Goal: Information Seeking & Learning: Learn about a topic

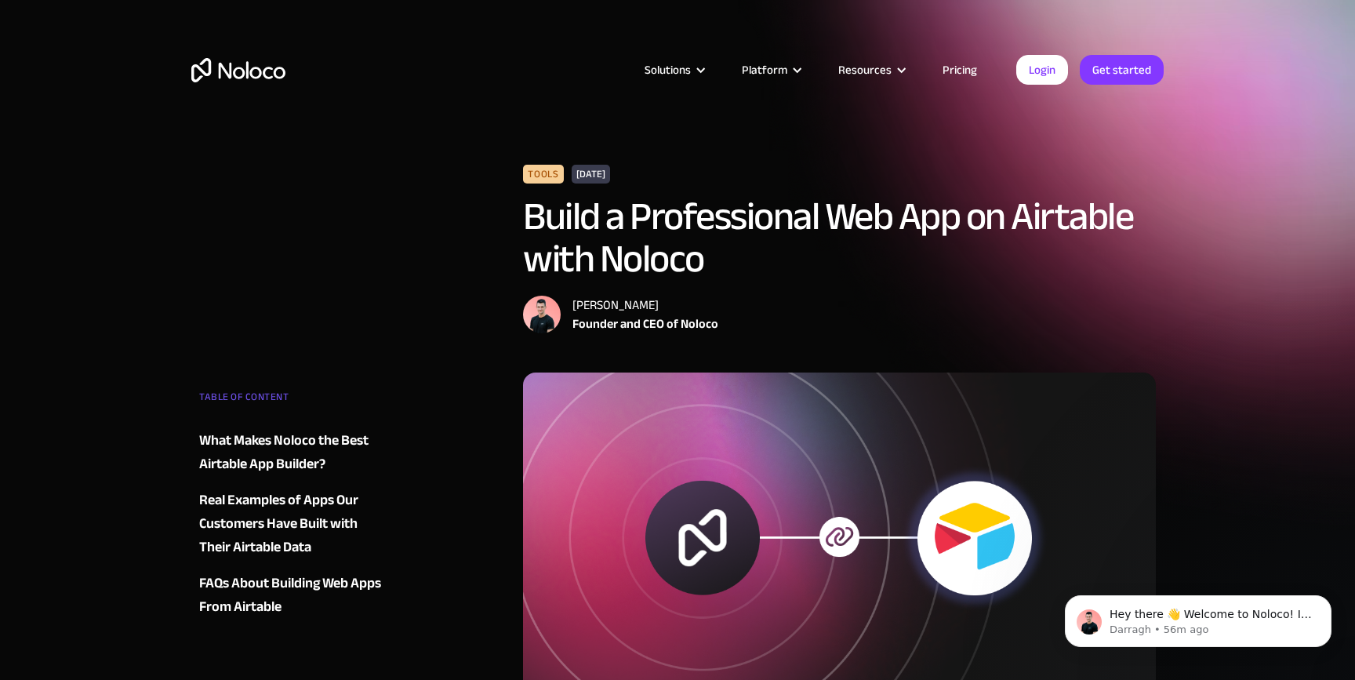
click at [610, 174] on div "[DATE]" at bounding box center [591, 174] width 38 height 19
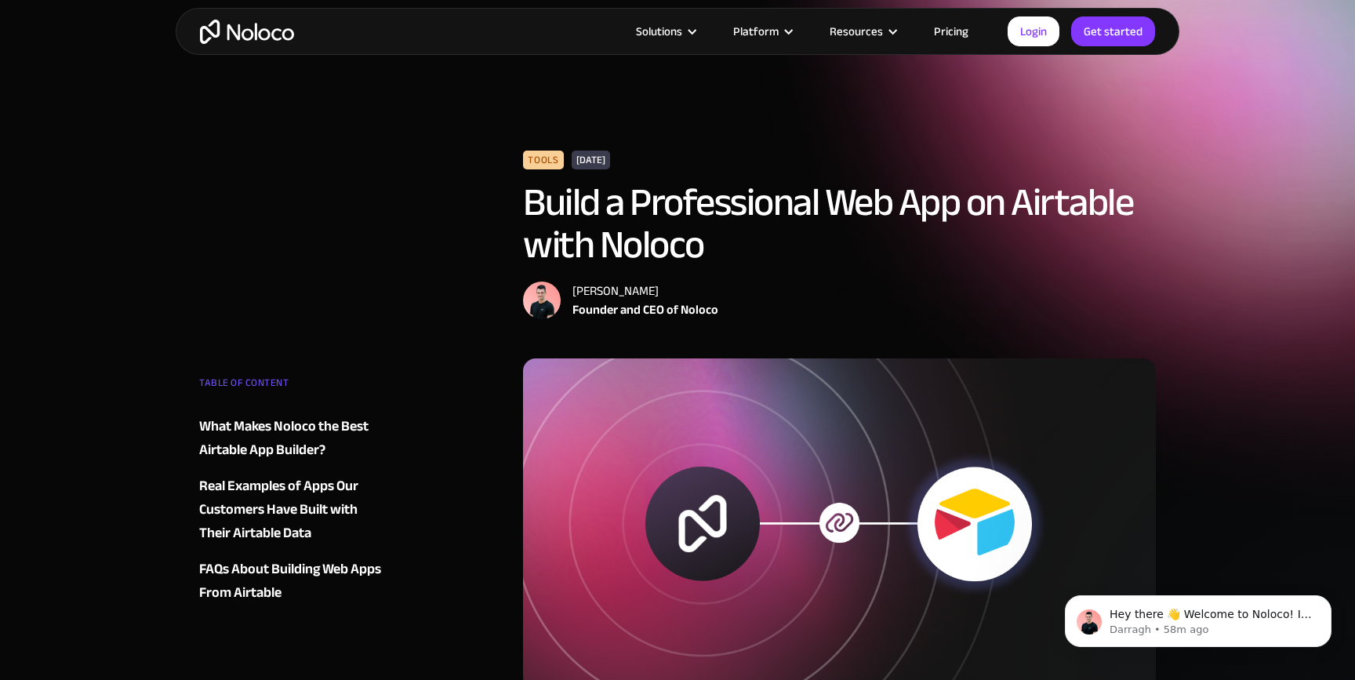
scroll to position [19, 0]
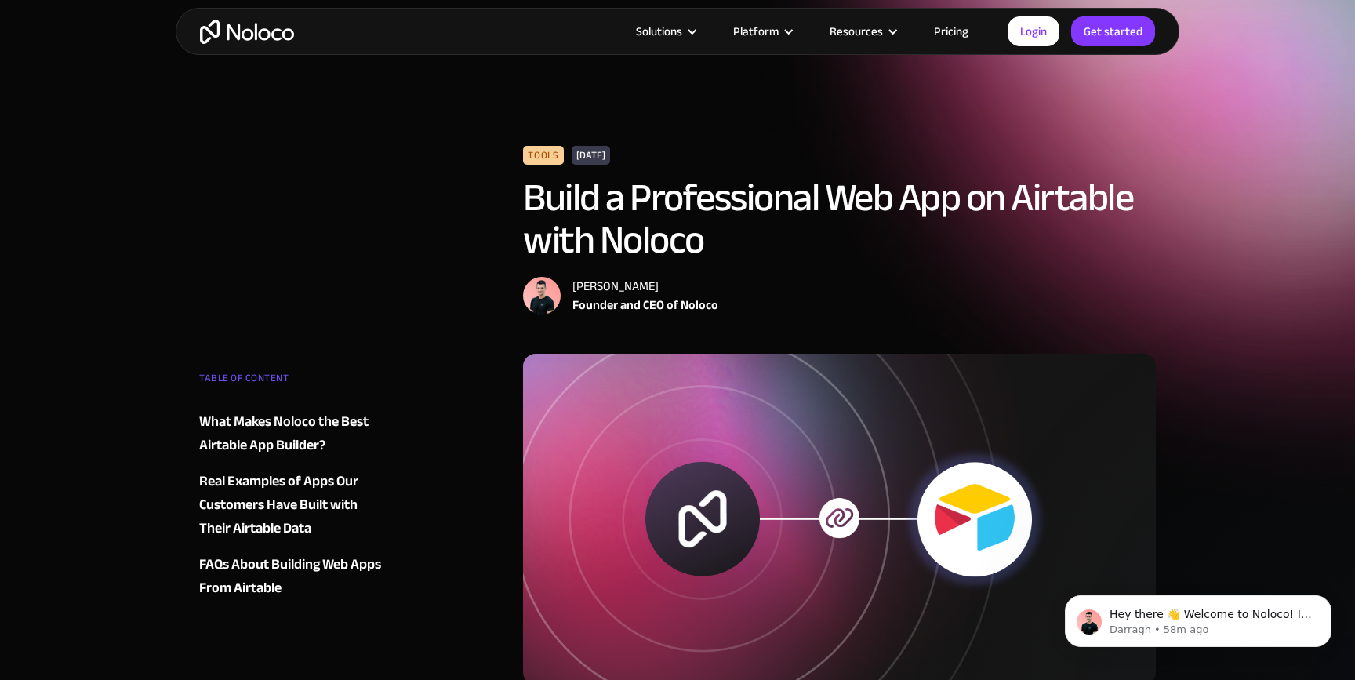
click at [222, 35] on img "home" at bounding box center [247, 32] width 94 height 24
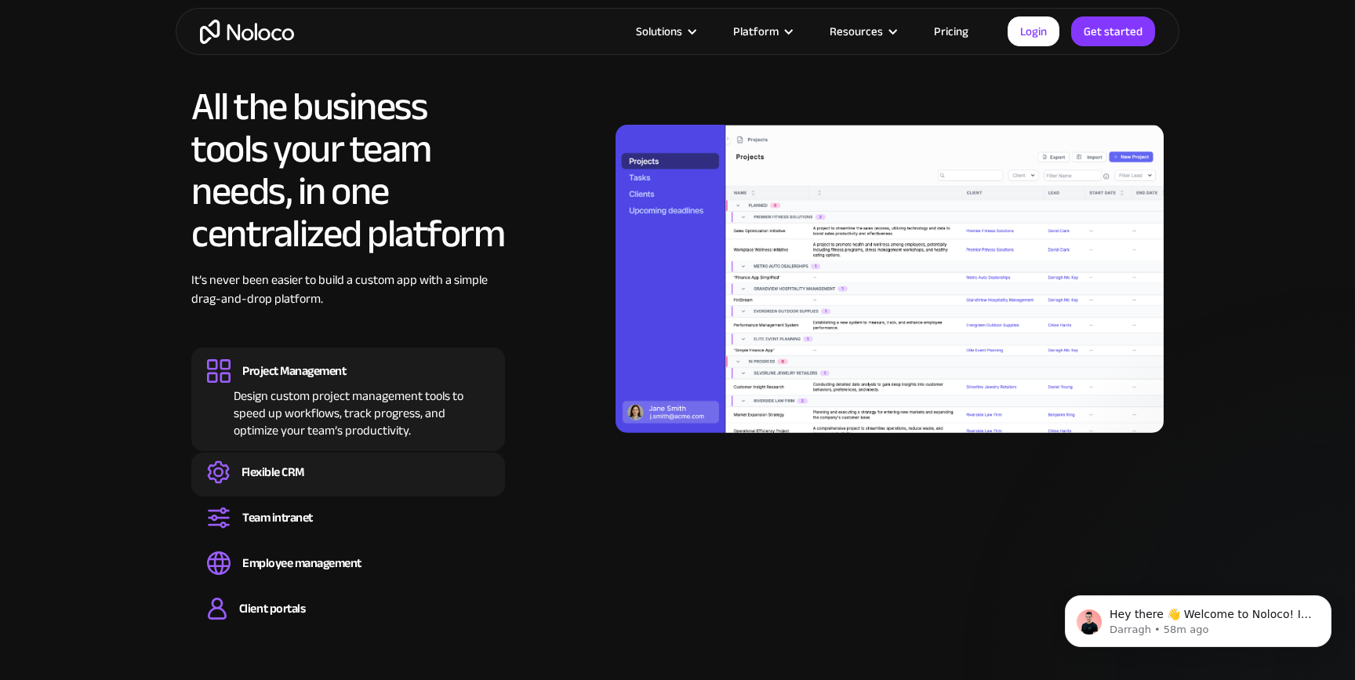
click at [346, 470] on div "Flexible CRM" at bounding box center [348, 472] width 282 height 24
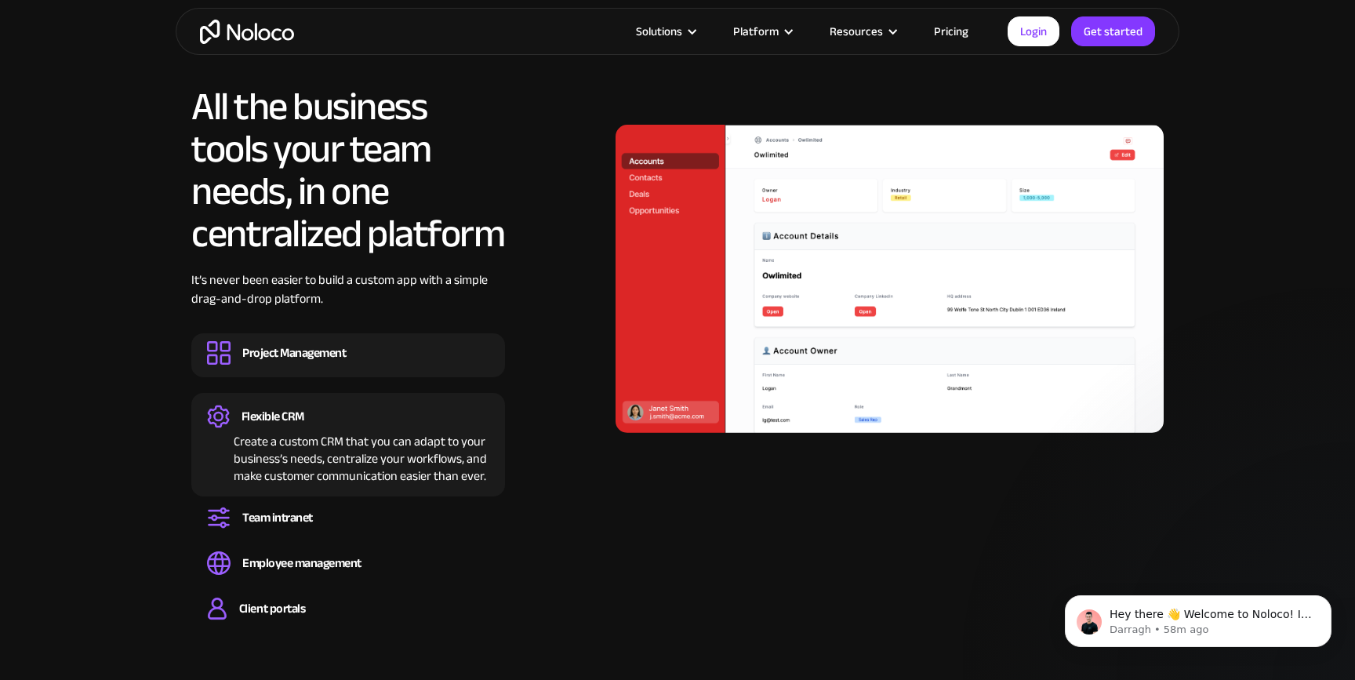
click at [434, 368] on div "Design custom project management tools to speed up workflows, track progress, a…" at bounding box center [348, 367] width 282 height 5
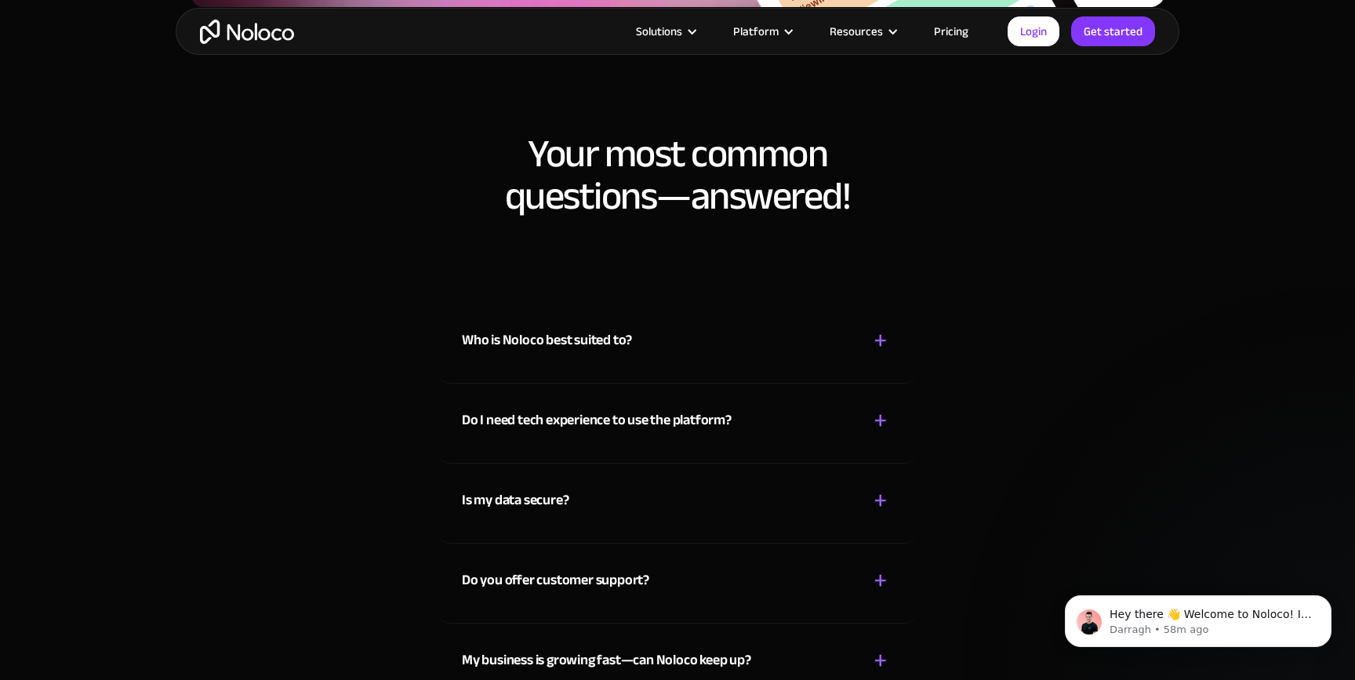
scroll to position [8165, 0]
